Goal: Find specific page/section: Find specific page/section

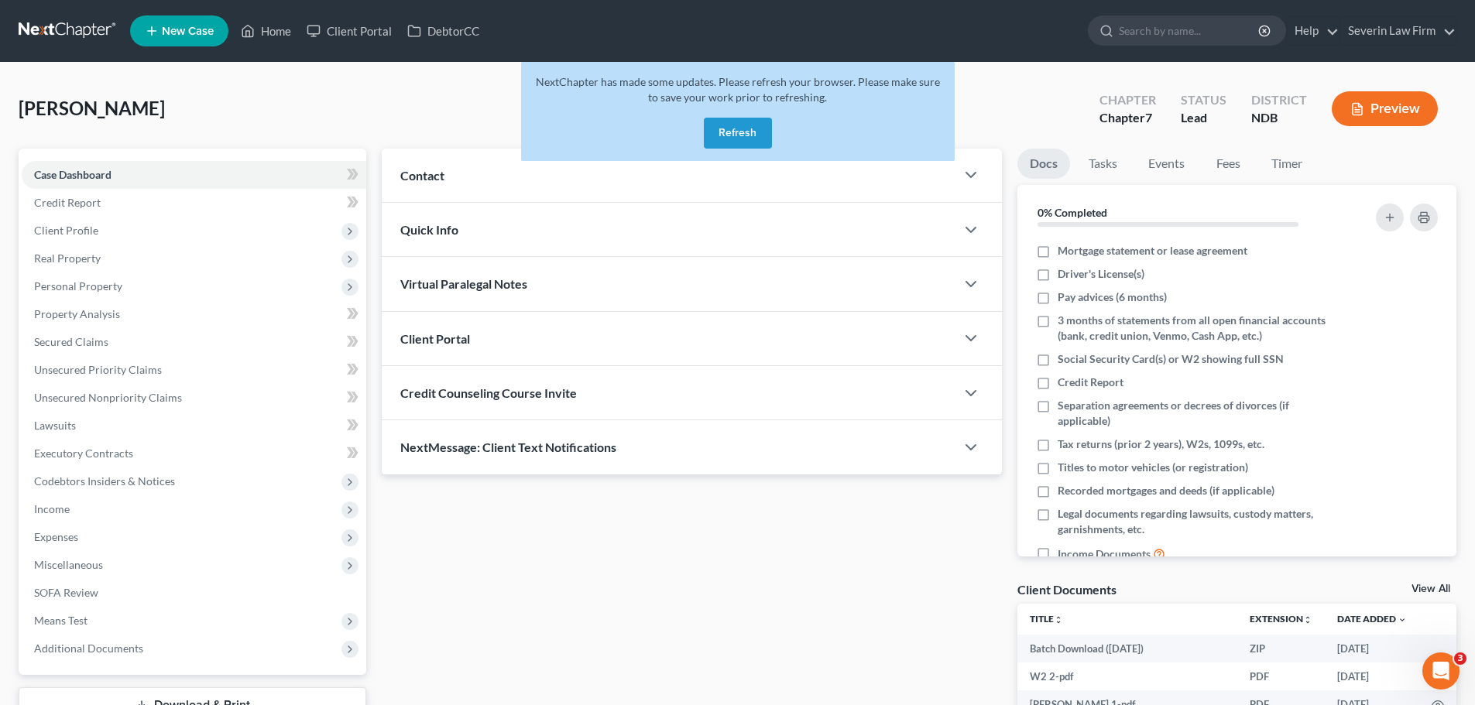
click at [735, 137] on button "Refresh" at bounding box center [738, 133] width 68 height 31
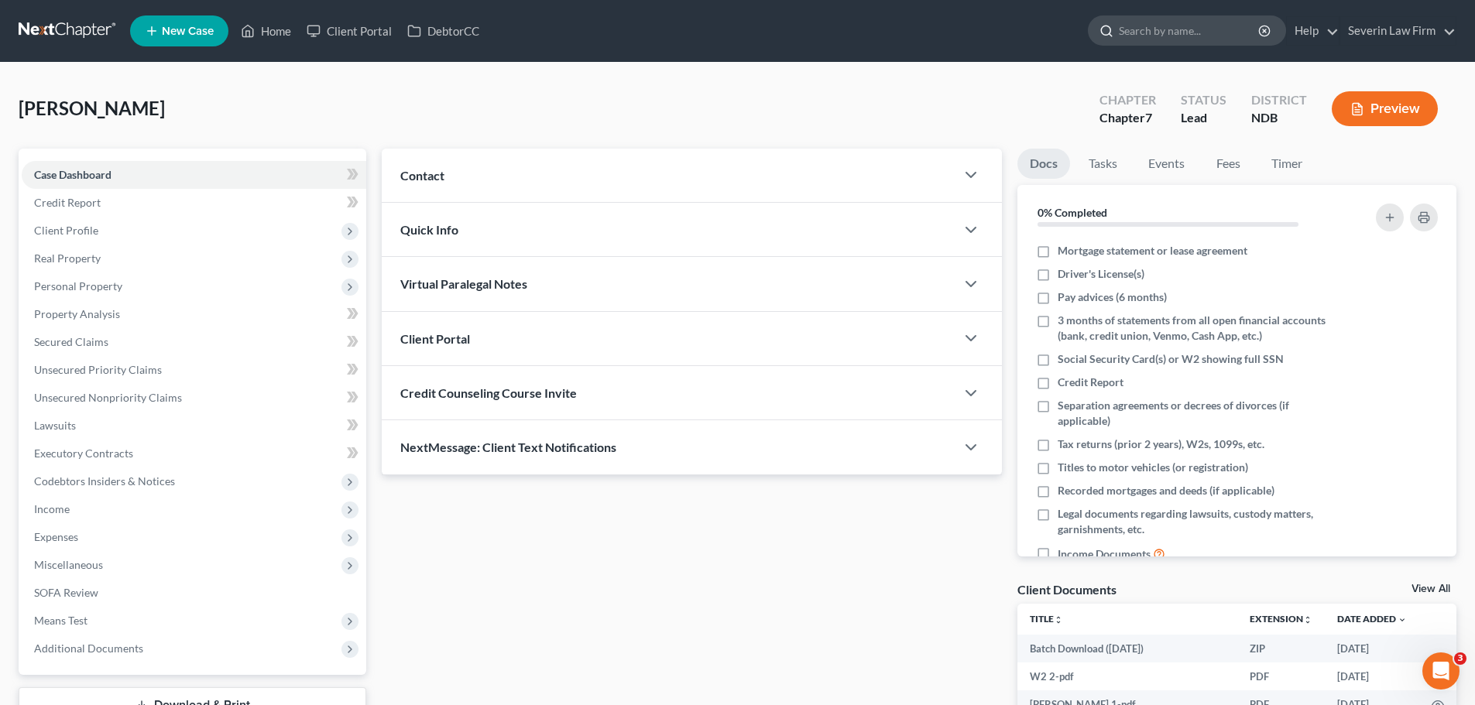
click at [1151, 33] on input "search" at bounding box center [1190, 30] width 142 height 29
type input "menning"
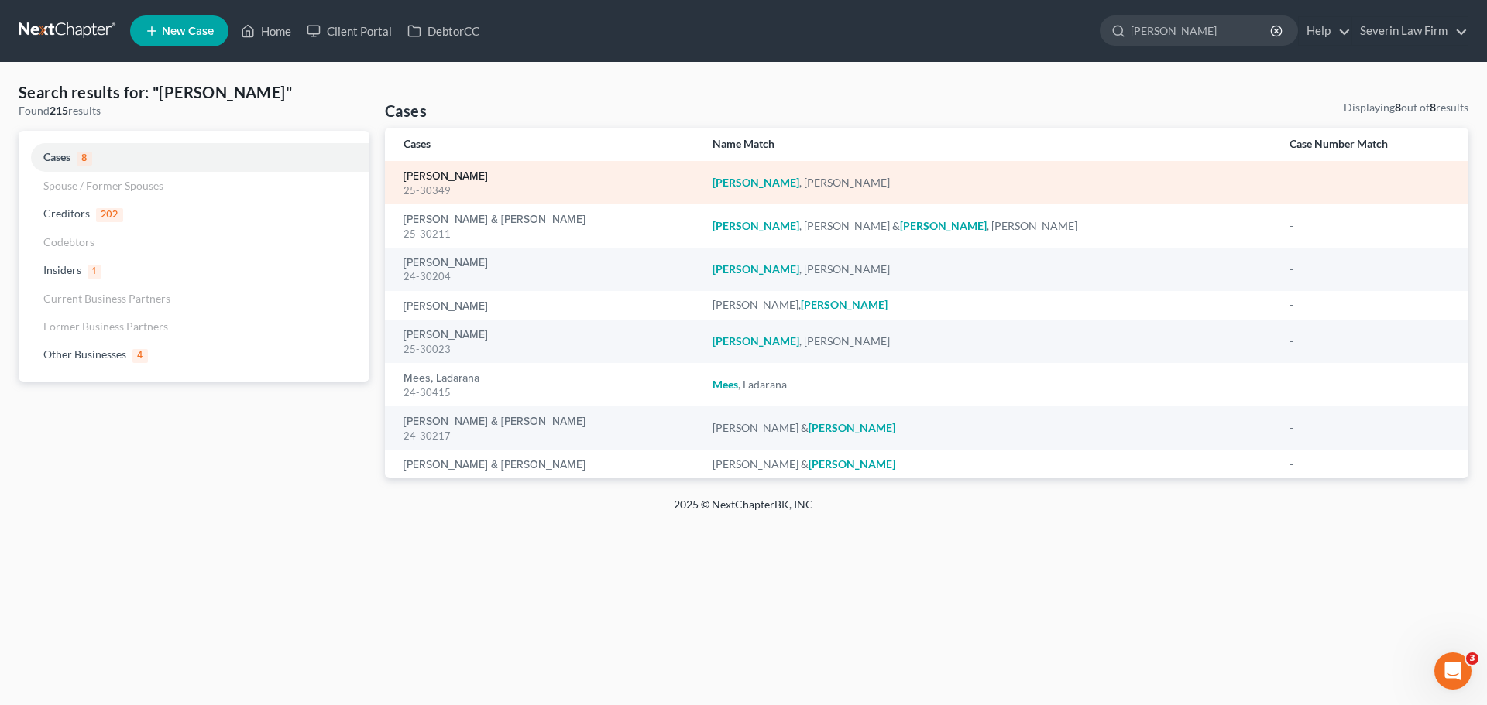
click at [414, 177] on link "Menning, Travis" at bounding box center [445, 176] width 84 height 11
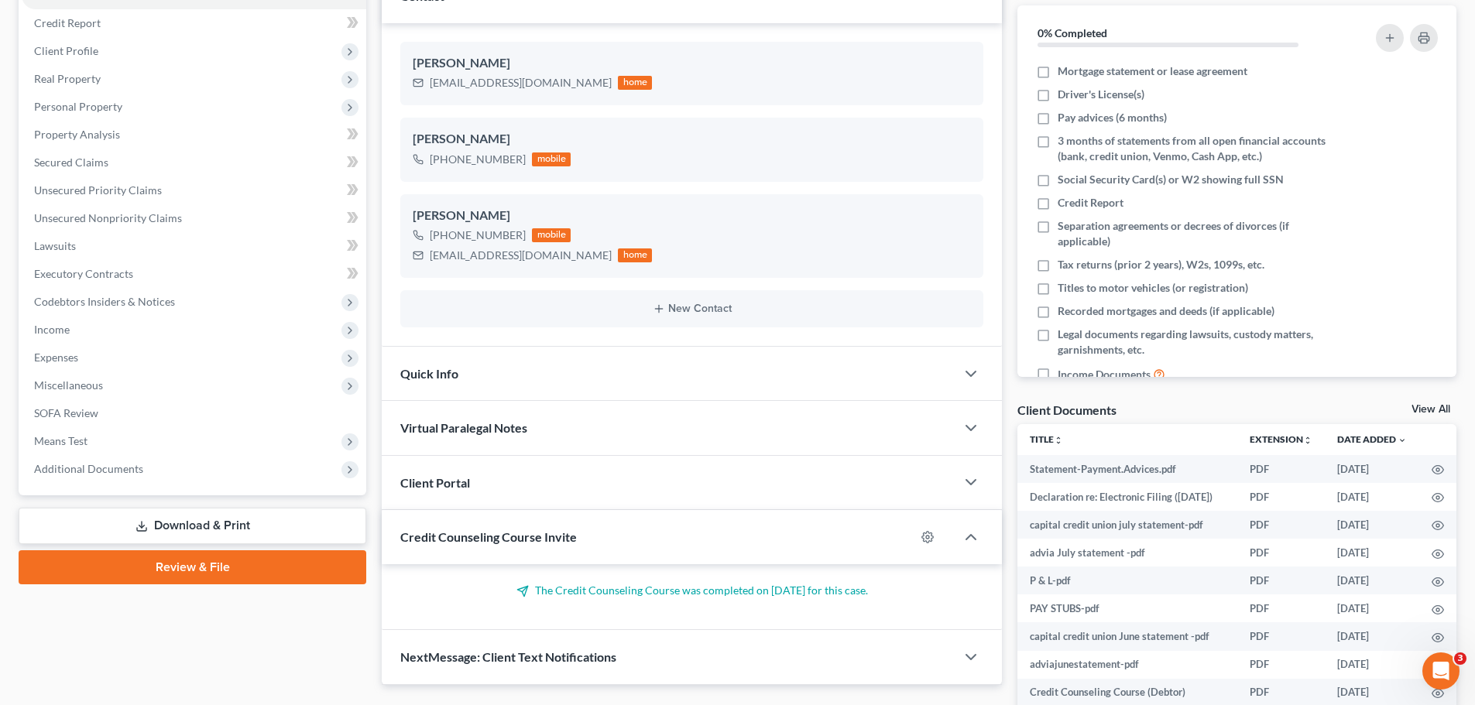
scroll to position [232, 0]
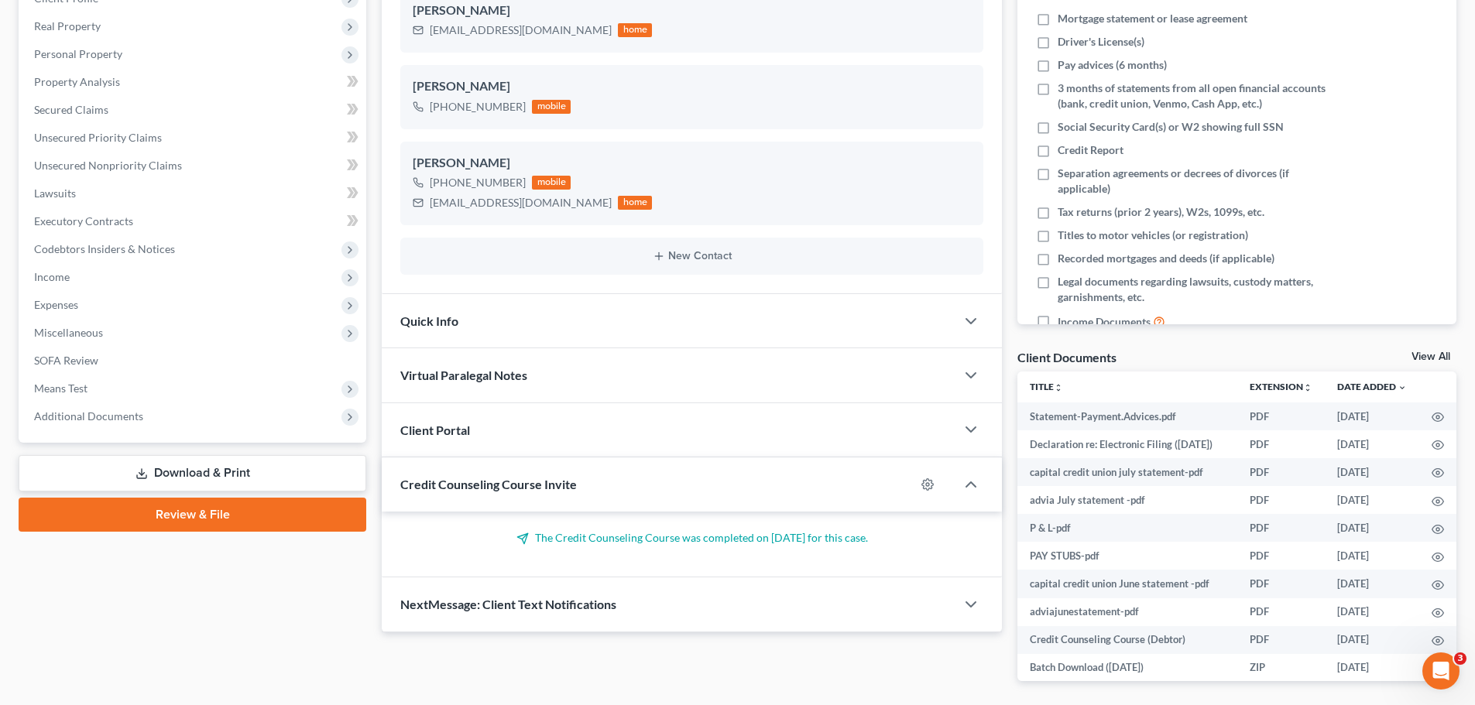
click at [1423, 354] on link "View All" at bounding box center [1431, 357] width 39 height 11
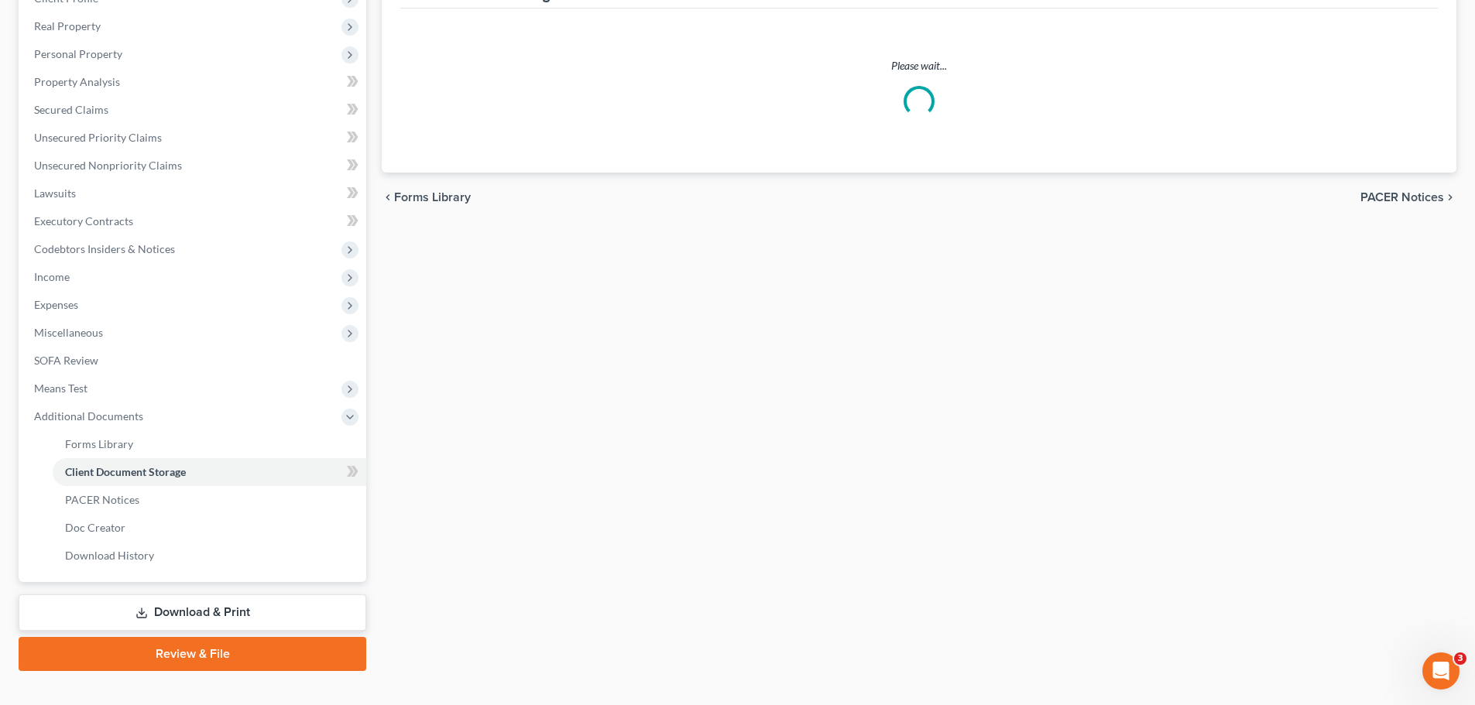
scroll to position [18, 0]
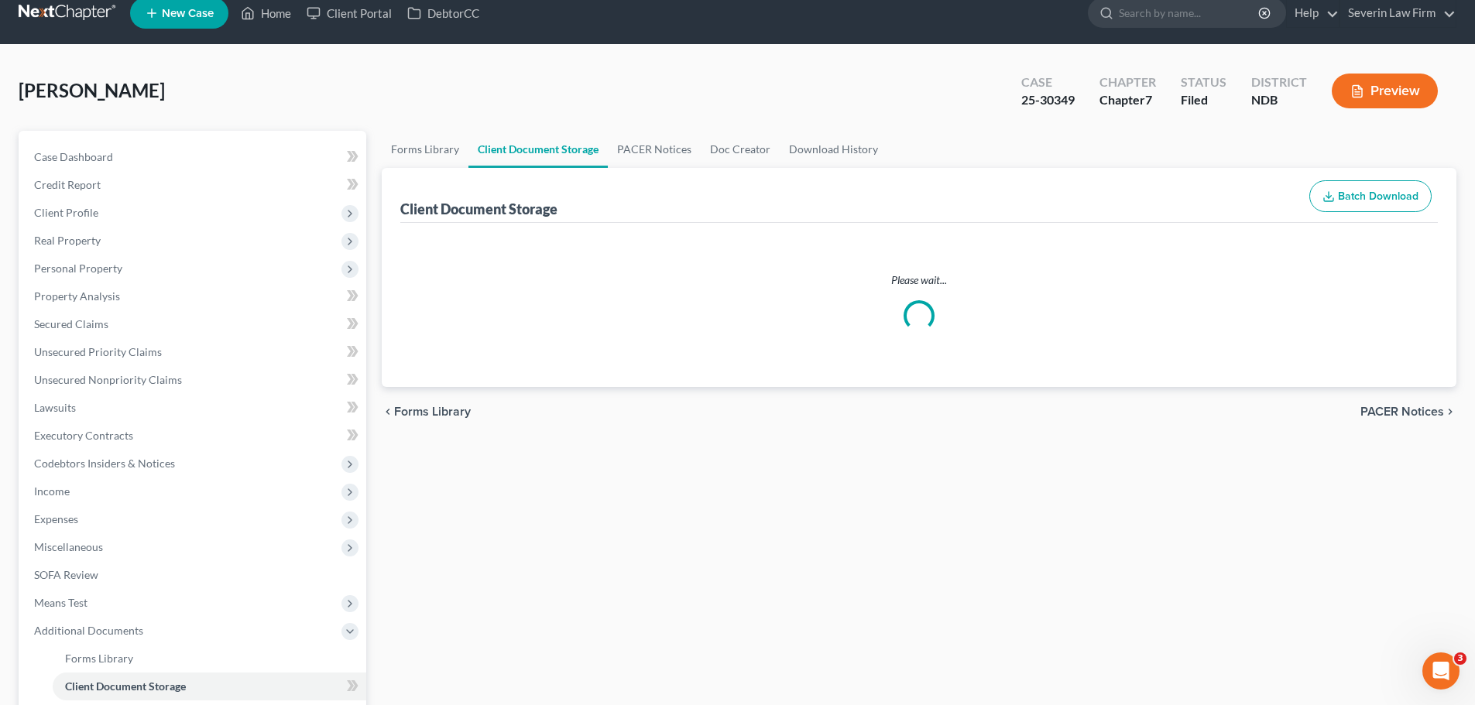
select select "0"
select select "3"
select select "5"
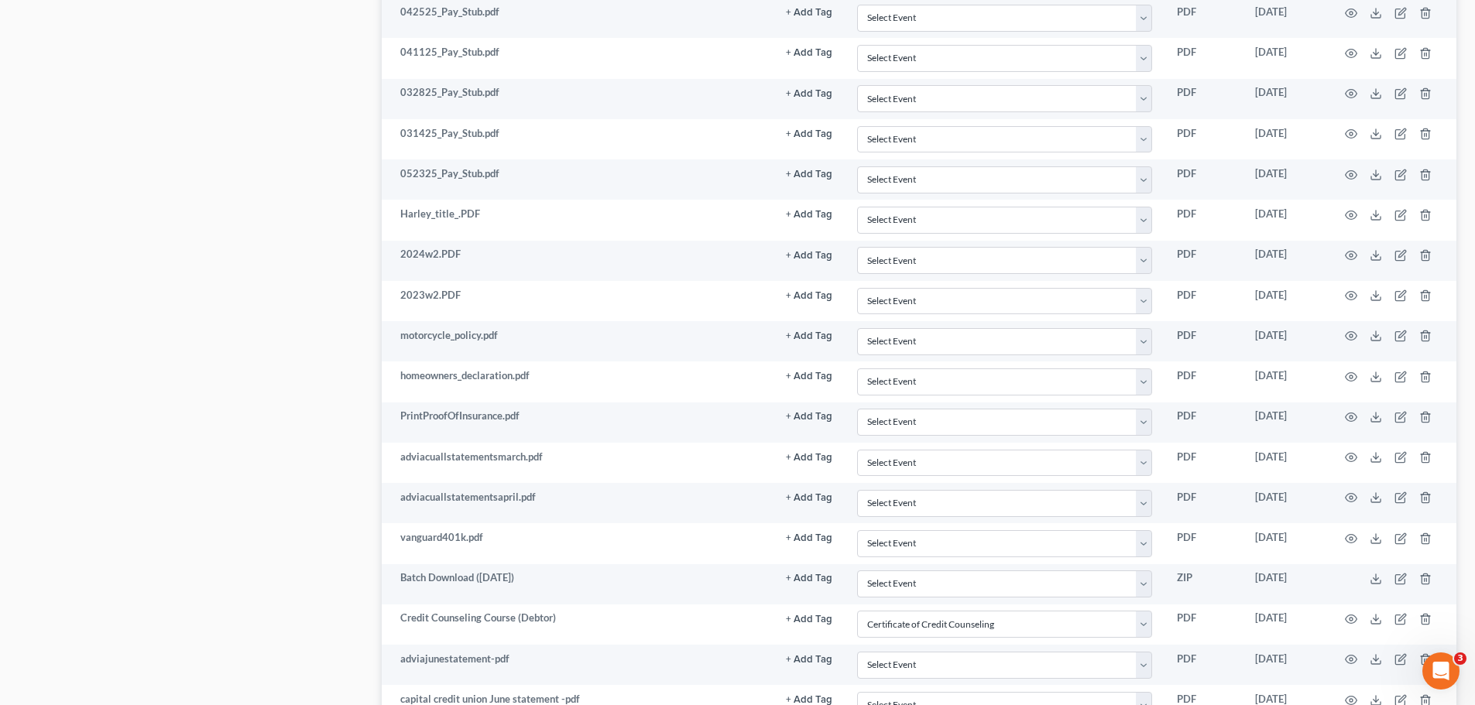
scroll to position [1316, 0]
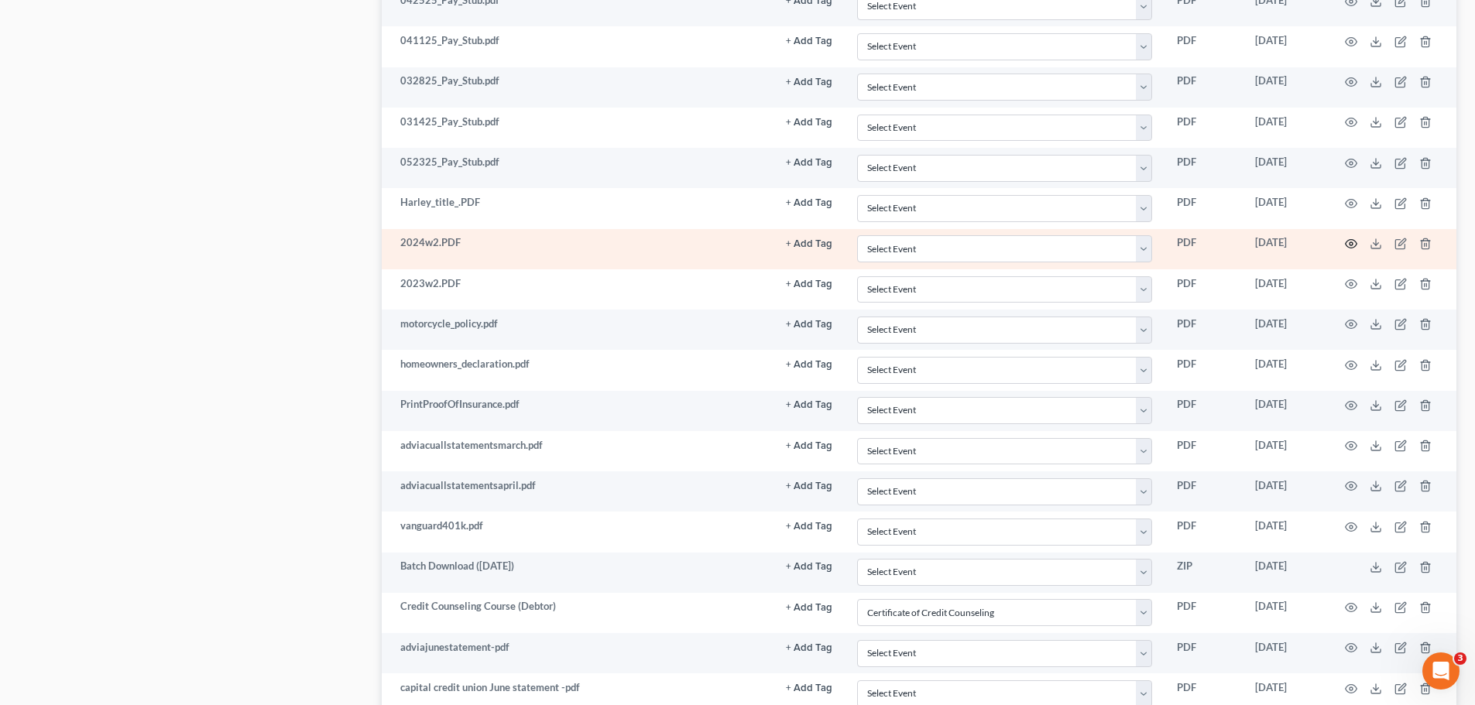
click at [1352, 242] on circle "button" at bounding box center [1351, 243] width 3 height 3
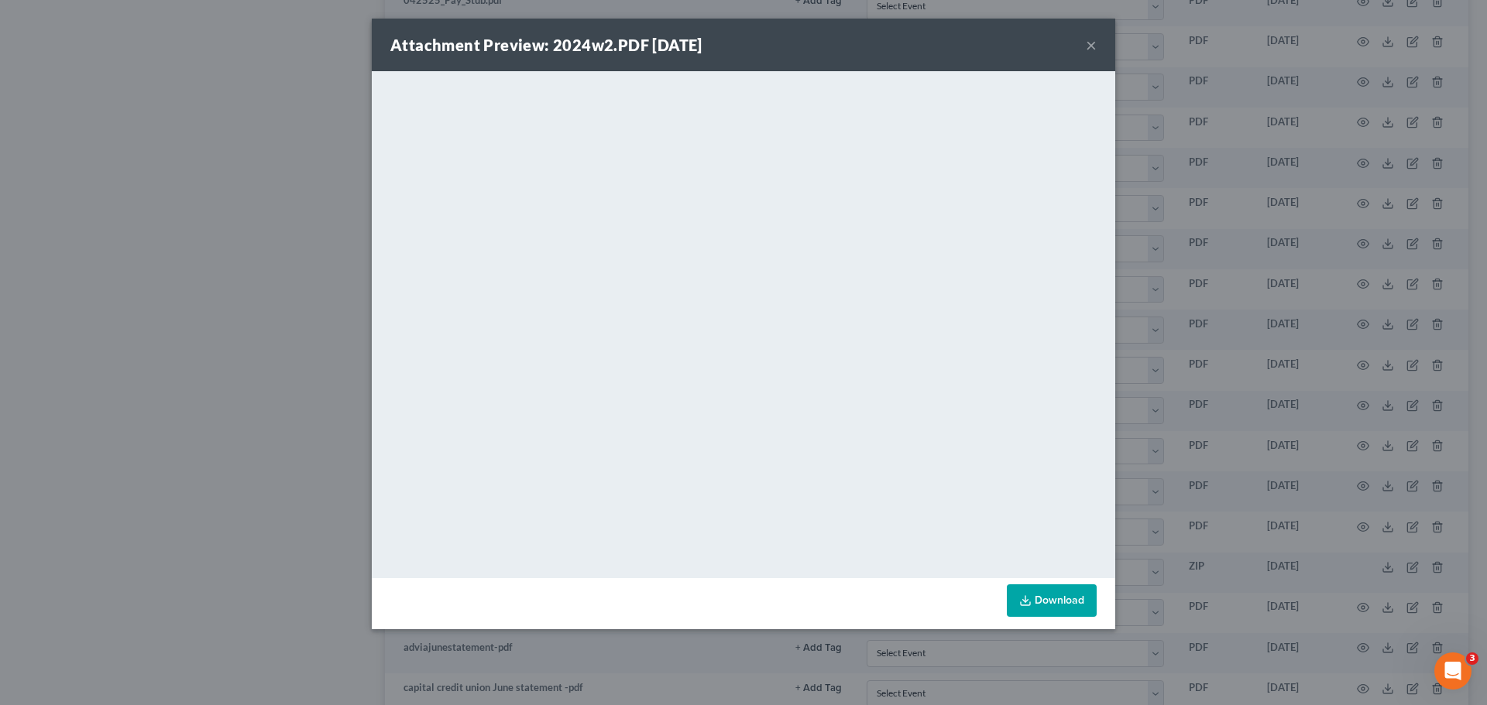
click at [1093, 47] on button "×" at bounding box center [1091, 45] width 11 height 19
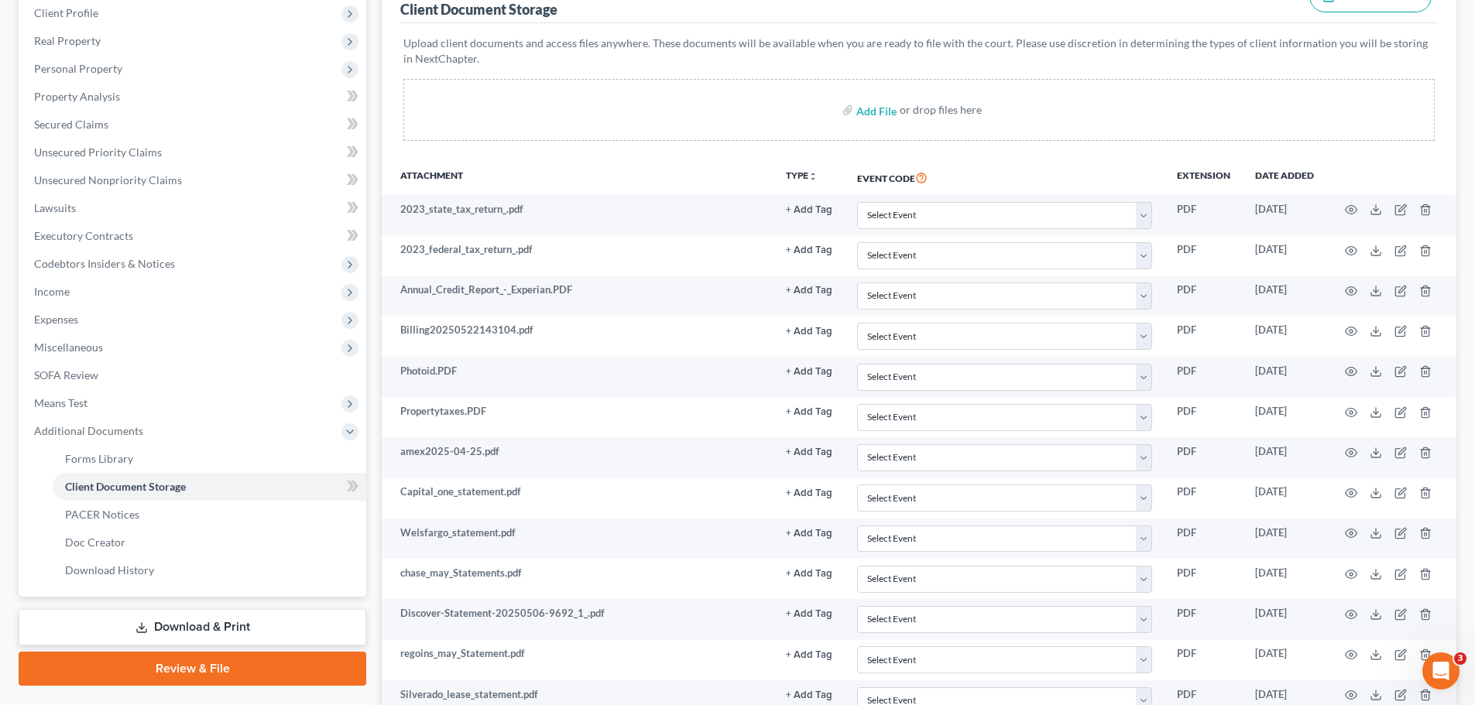
scroll to position [0, 0]
